Goal: Information Seeking & Learning: Learn about a topic

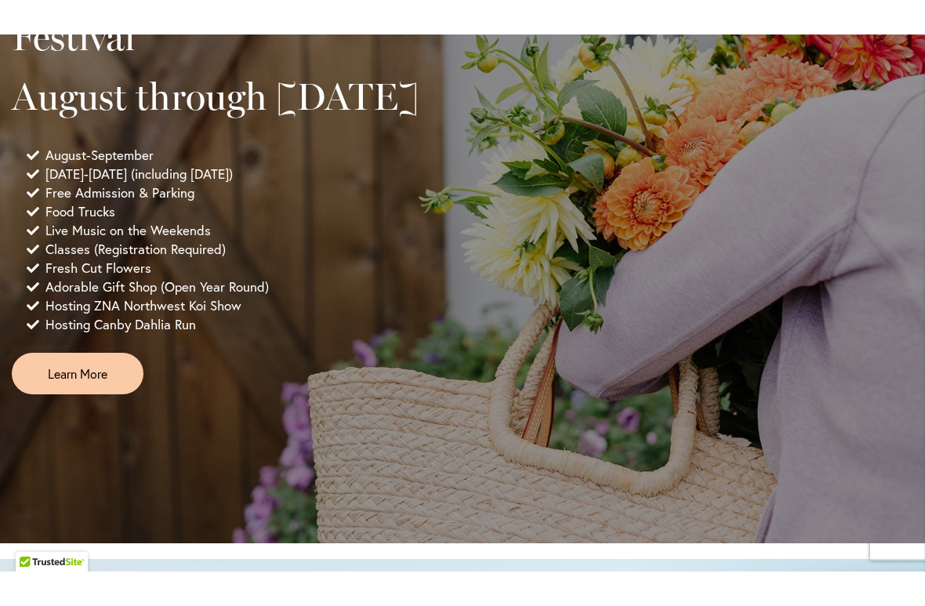
scroll to position [1133, 0]
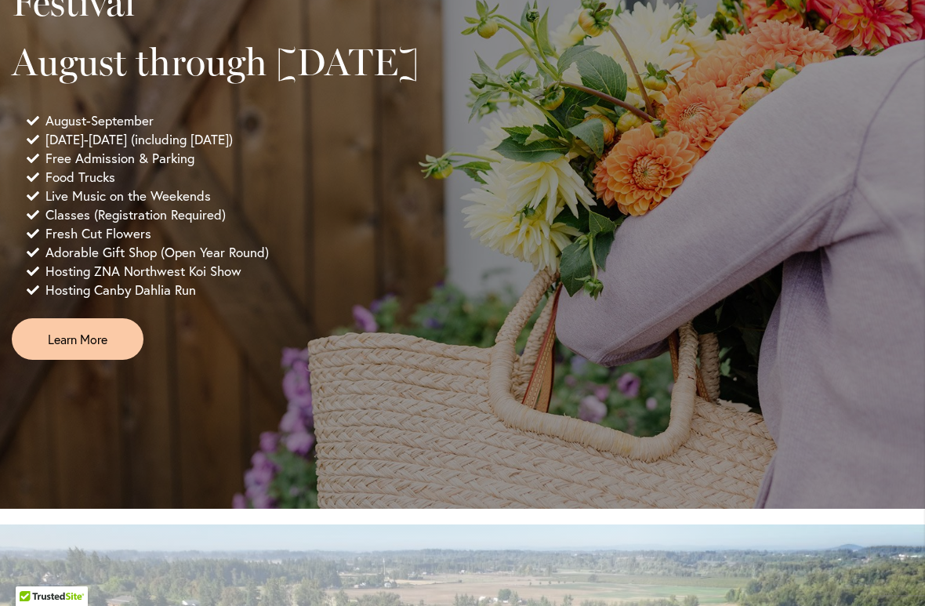
click at [61, 348] on span "Learn More" at bounding box center [78, 339] width 60 height 18
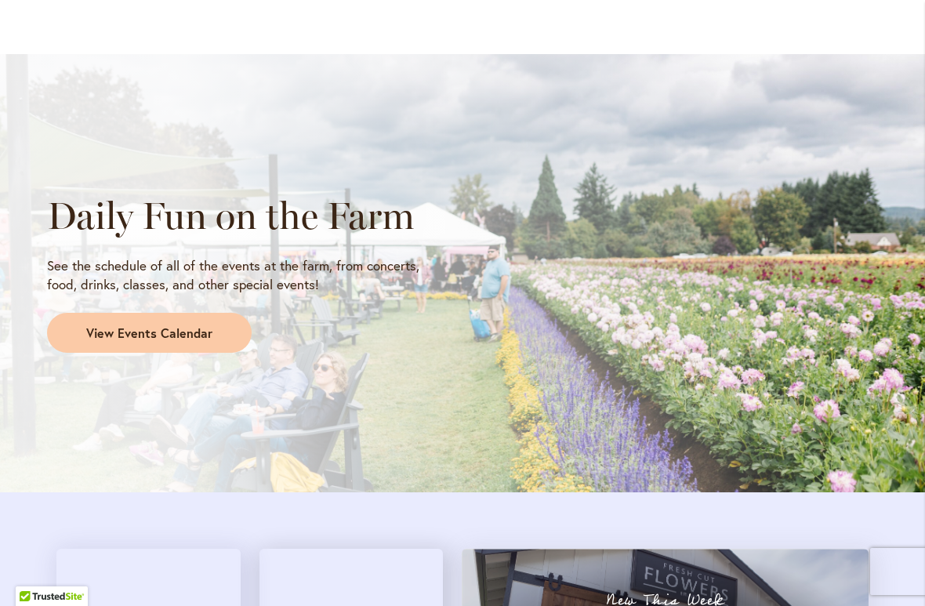
scroll to position [1245, 0]
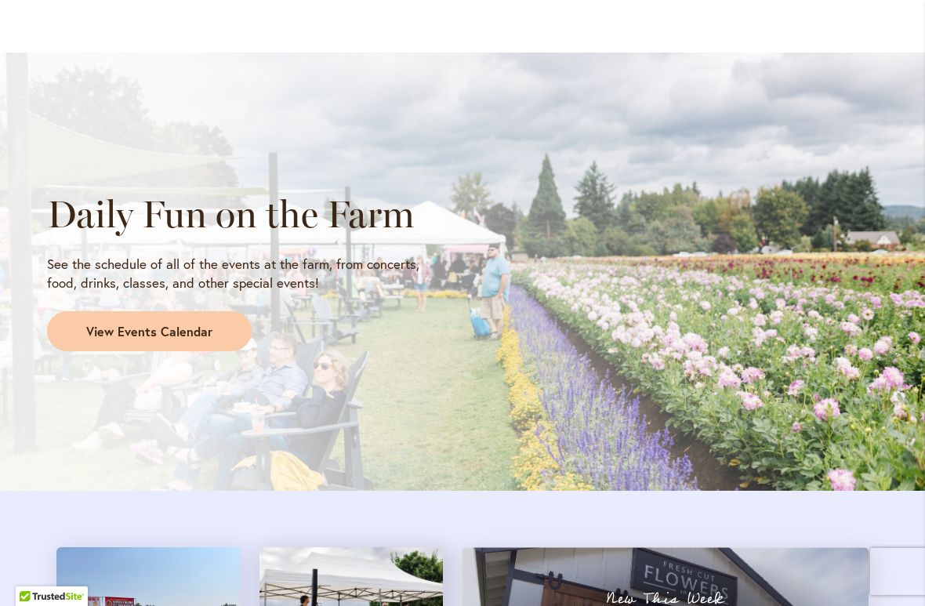
click at [196, 327] on span "View Events Calendar" at bounding box center [149, 332] width 126 height 18
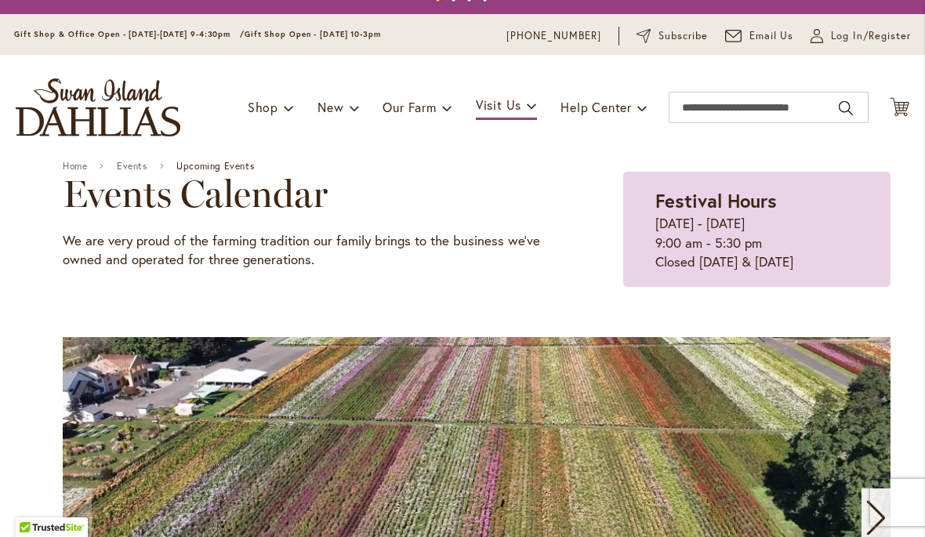
scroll to position [33, 0]
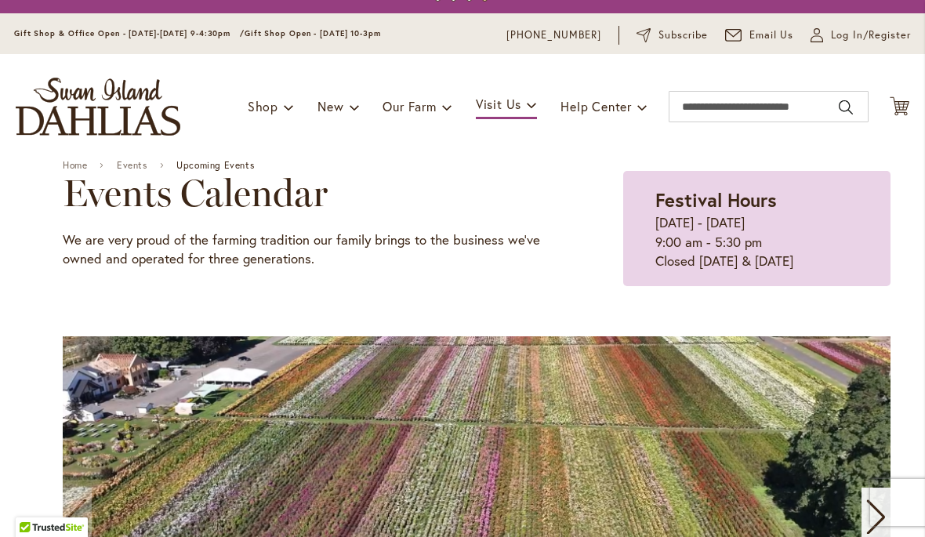
click at [888, 165] on div "Home Events Upcoming Events" at bounding box center [477, 165] width 828 height 12
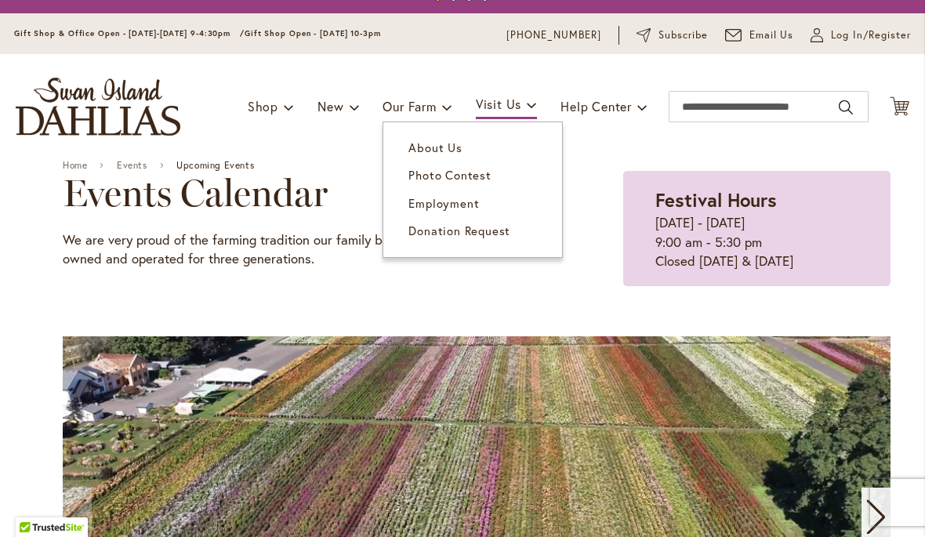
click at [456, 148] on span "About Us" at bounding box center [434, 148] width 53 height 16
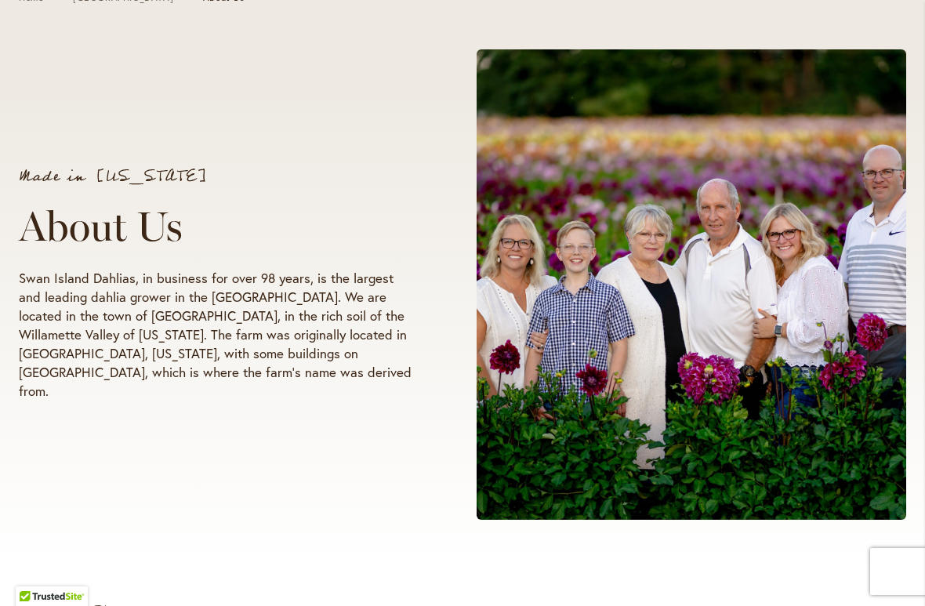
scroll to position [220, 0]
